Goal: Transaction & Acquisition: Purchase product/service

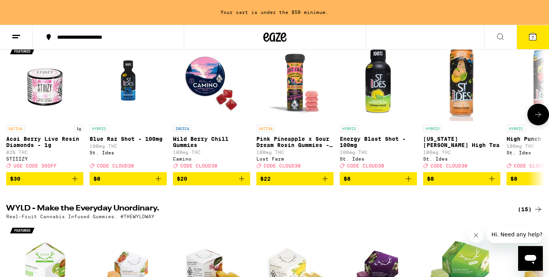
scroll to position [112, 0]
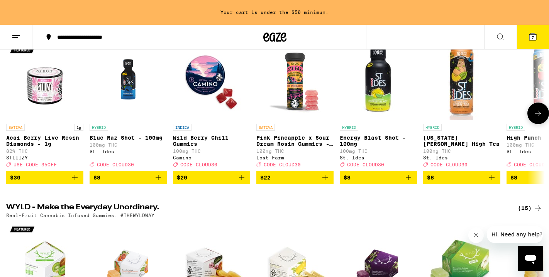
click at [492, 180] on icon "Add to bag" at bounding box center [491, 177] width 5 height 5
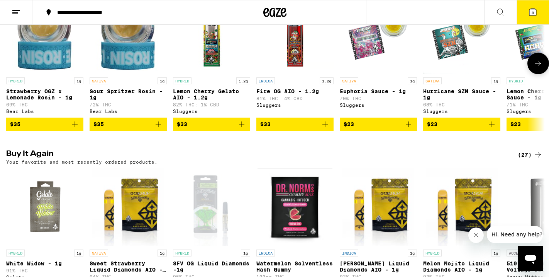
scroll to position [658, 0]
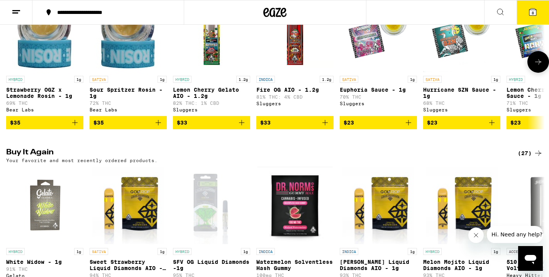
click at [425, 129] on button "$23" at bounding box center [461, 122] width 77 height 13
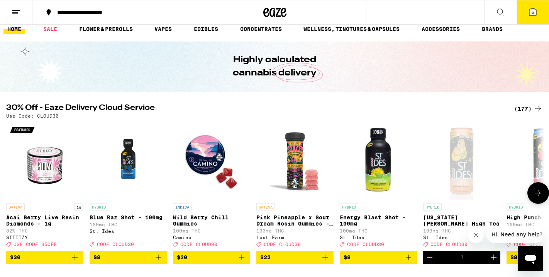
scroll to position [0, 0]
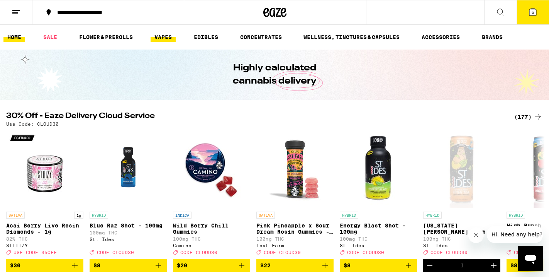
click at [163, 37] on link "VAPES" at bounding box center [163, 36] width 25 height 9
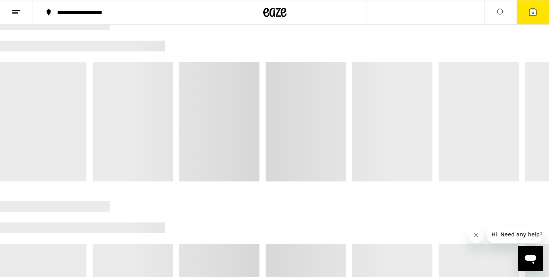
scroll to position [94, 0]
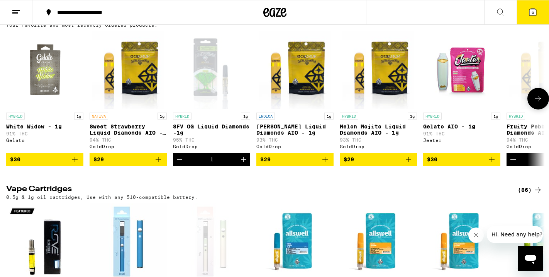
click at [163, 37] on img "Open page for Sweet Strawberry Liquid Diamonds AIO - 1g from GoldDrop" at bounding box center [127, 69] width 71 height 77
click at [163, 162] on icon "Add to bag" at bounding box center [158, 158] width 9 height 9
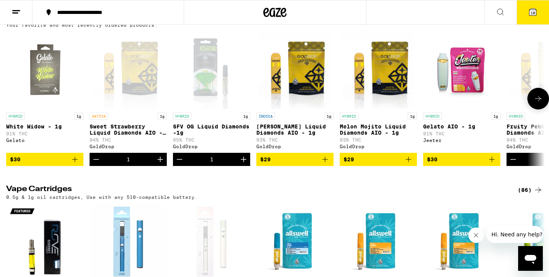
click at [540, 100] on icon at bounding box center [538, 98] width 9 height 9
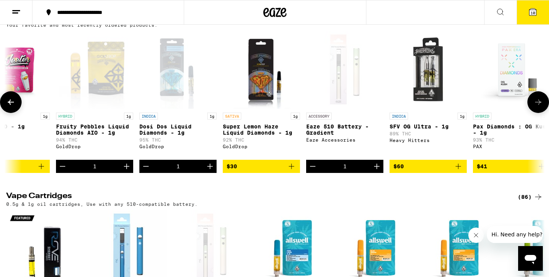
scroll to position [0, 453]
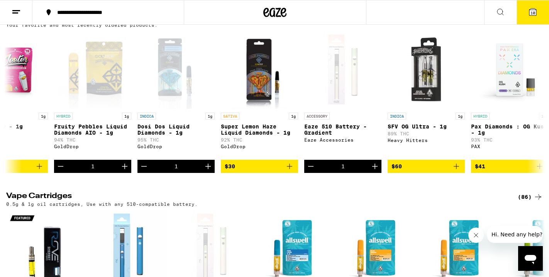
click at [531, 10] on span "10" at bounding box center [533, 12] width 5 height 5
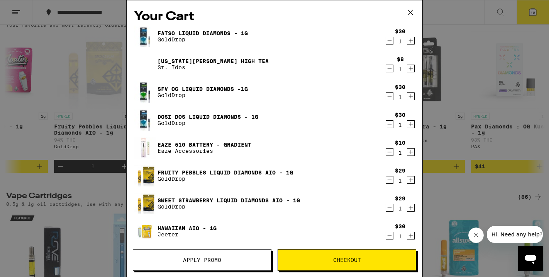
click at [390, 68] on icon "Decrement" at bounding box center [389, 68] width 7 height 9
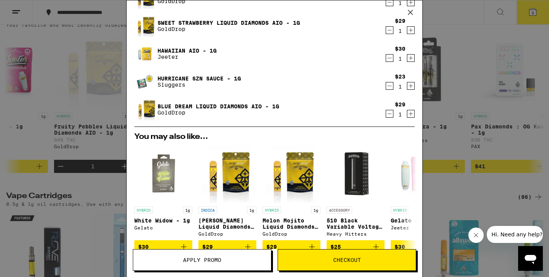
scroll to position [152, 0]
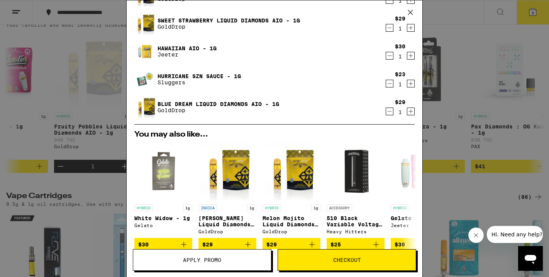
click at [390, 83] on icon "Decrement" at bounding box center [389, 83] width 7 height 9
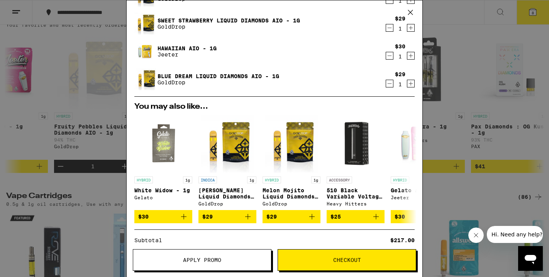
click at [390, 83] on icon "Decrement" at bounding box center [389, 83] width 7 height 9
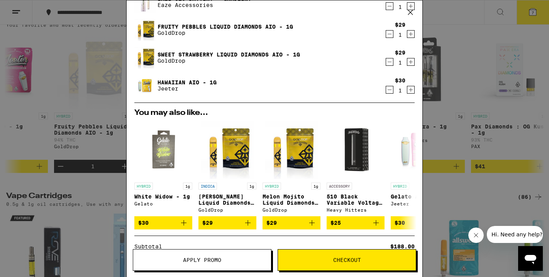
scroll to position [211, 0]
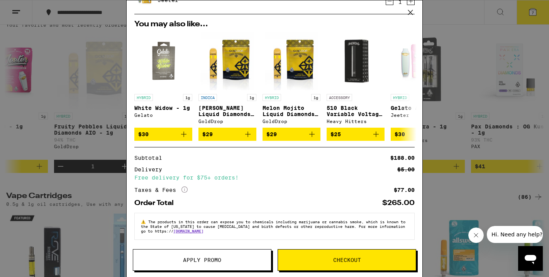
click at [287, 171] on div "Delivery $5.00 Free delivery for $75+ orders!" at bounding box center [274, 173] width 280 height 14
click at [319, 261] on span "Checkout" at bounding box center [347, 259] width 138 height 5
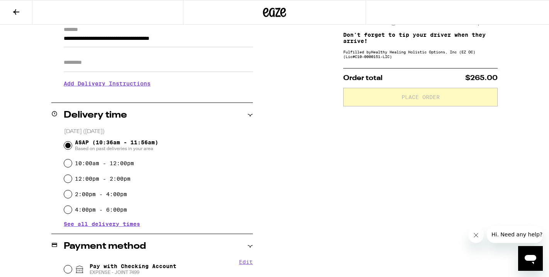
scroll to position [122, 0]
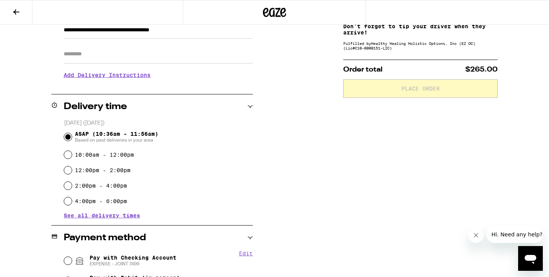
click at [92, 154] on label "10:00am - 12:00pm" at bounding box center [104, 154] width 59 height 6
click at [72, 154] on input "10:00am - 12:00pm" at bounding box center [68, 155] width 8 height 8
radio input "true"
click at [104, 137] on span "ASAP (10:36am - 11:56am) Based on past deliveries in your area" at bounding box center [116, 137] width 83 height 12
click at [72, 137] on input "ASAP (10:36am - 11:56am) Based on past deliveries in your area" at bounding box center [68, 137] width 8 height 8
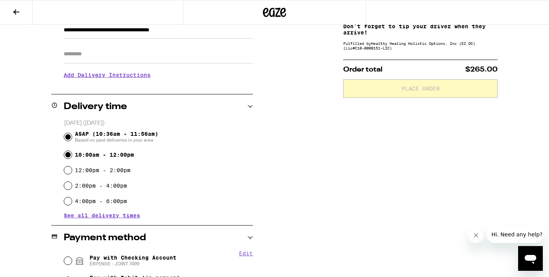
radio input "true"
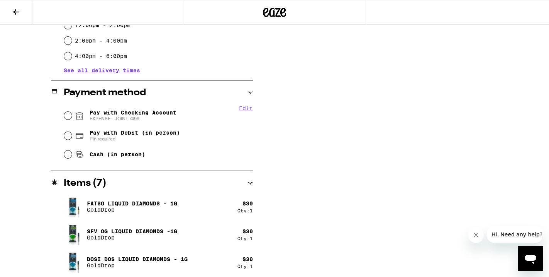
scroll to position [268, 0]
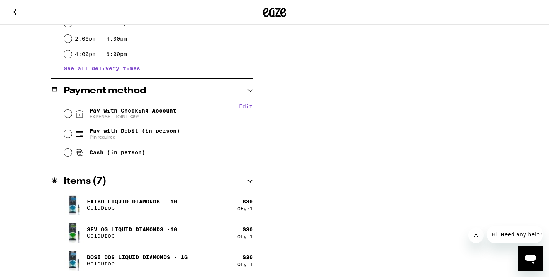
click at [128, 111] on span "Pay with Checking Account EXPENSE - JOINT 7499" at bounding box center [133, 113] width 87 height 12
click at [72, 111] on input "Pay with Checking Account EXPENSE - JOINT 7499" at bounding box center [68, 114] width 8 height 8
radio input "true"
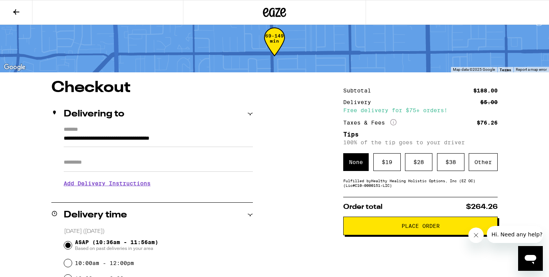
scroll to position [0, 0]
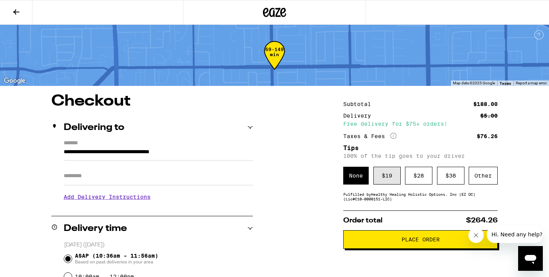
click at [385, 175] on div "$ 19" at bounding box center [386, 175] width 27 height 18
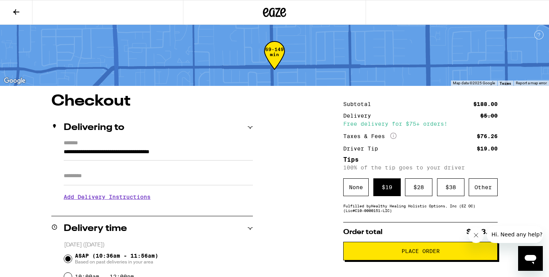
click at [408, 253] on span "Place Order" at bounding box center [421, 250] width 38 height 5
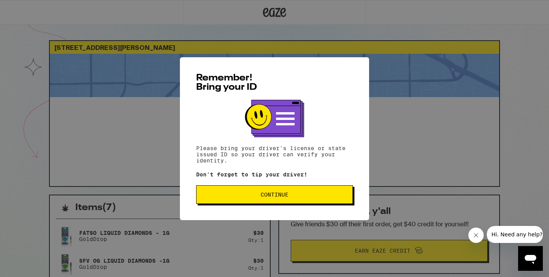
click at [312, 196] on span "Continue" at bounding box center [275, 194] width 144 height 5
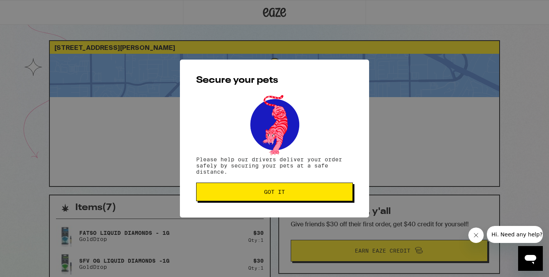
click at [273, 194] on span "Got it" at bounding box center [274, 191] width 21 height 5
